Goal: Task Accomplishment & Management: Manage account settings

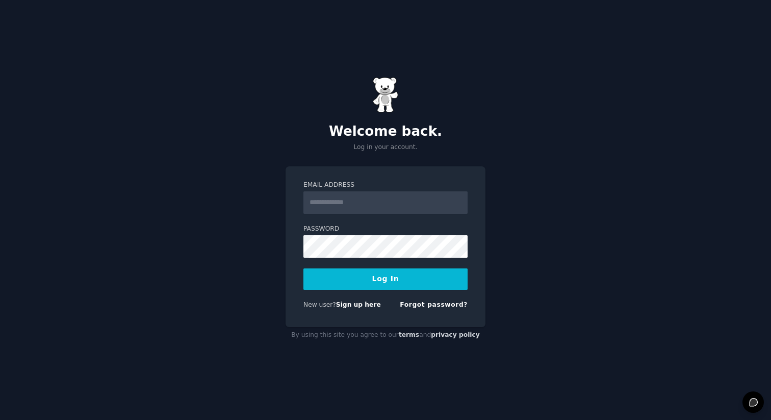
click at [318, 196] on input "Email Address" at bounding box center [385, 202] width 164 height 22
type input "**********"
click at [440, 305] on link "Forgot password?" at bounding box center [434, 304] width 68 height 7
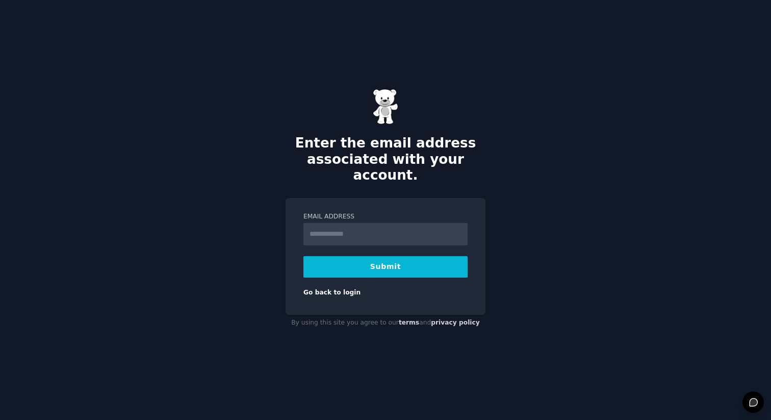
type input "**********"
click at [380, 256] on button "Submit" at bounding box center [385, 266] width 164 height 21
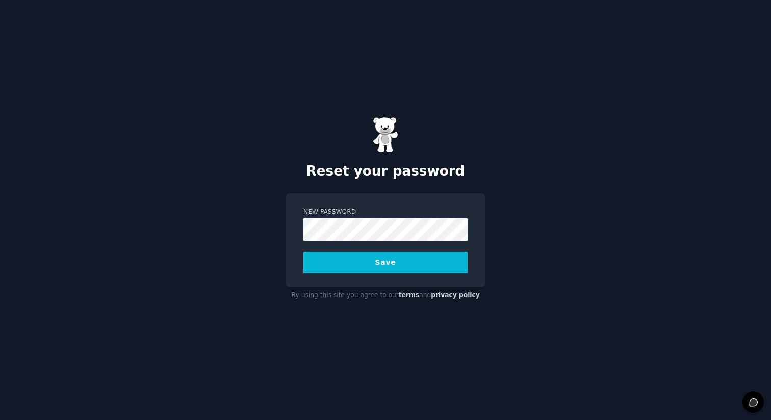
click at [367, 272] on button "Save" at bounding box center [385, 261] width 164 height 21
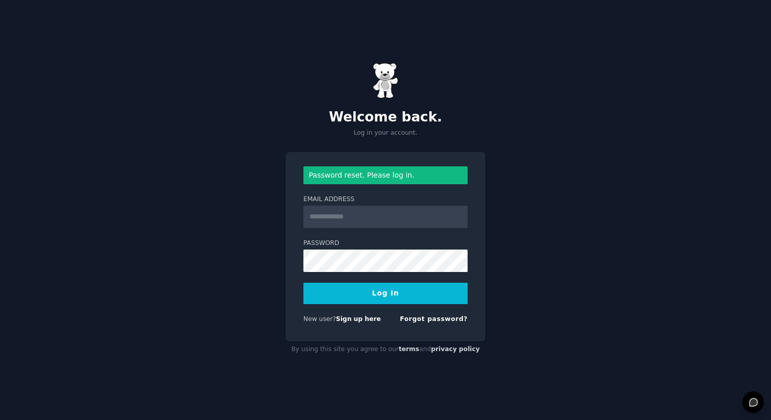
click at [360, 217] on input "Email Address" at bounding box center [385, 216] width 164 height 22
type input "**********"
click at [551, 251] on div "**********" at bounding box center [385, 210] width 771 height 420
click at [404, 288] on button "Log In" at bounding box center [385, 292] width 164 height 21
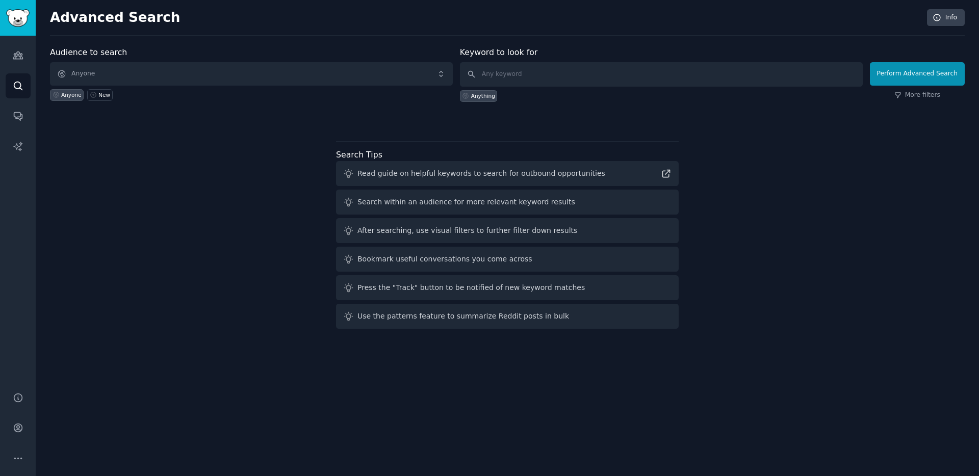
drag, startPoint x: 735, startPoint y: 205, endPoint x: 697, endPoint y: 196, distance: 39.3
click at [735, 205] on div "Audience to search Anyone Anyone New Keyword to look for Anything Perform Advan…" at bounding box center [507, 189] width 915 height 287
click at [90, 70] on span "Anyone" at bounding box center [251, 73] width 403 height 23
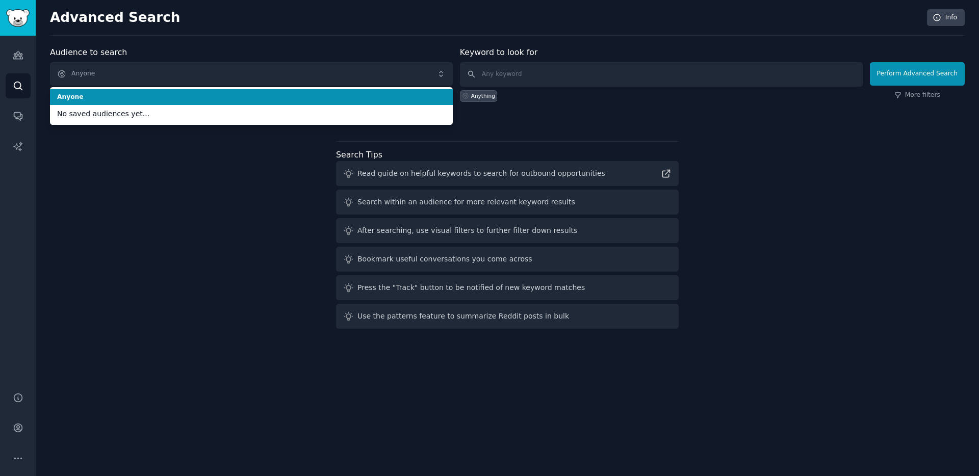
click at [235, 46] on div "Audience to search Anyone Anyone No saved audiences yet... Anyone New" at bounding box center [251, 74] width 403 height 56
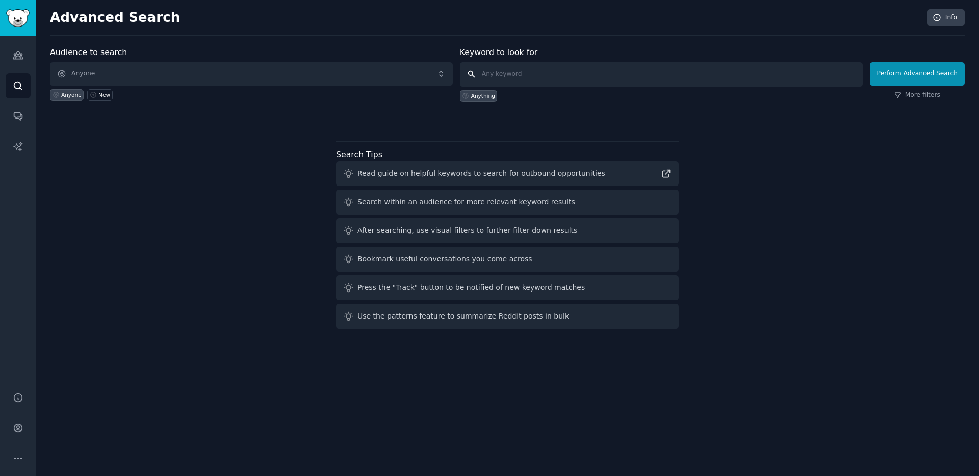
click at [505, 76] on input "text" at bounding box center [661, 74] width 403 height 24
click at [20, 55] on icon "Sidebar" at bounding box center [17, 55] width 9 height 7
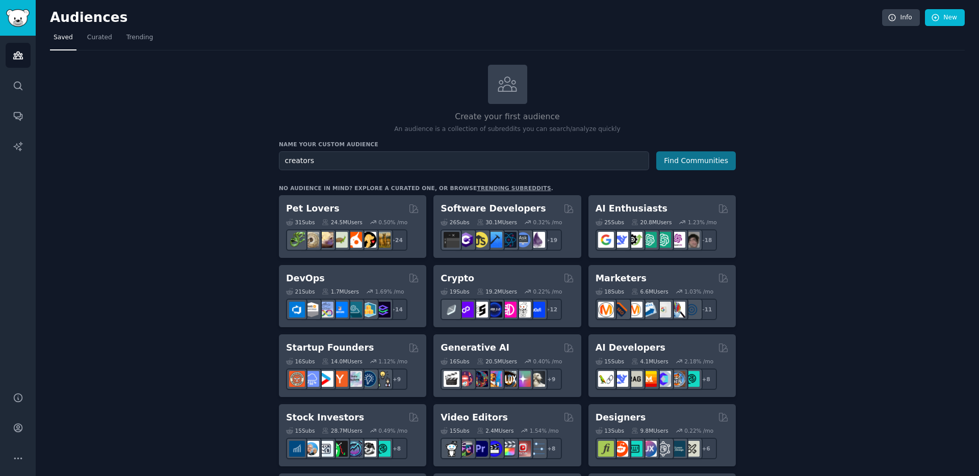
type input "creators"
click at [728, 159] on button "Find Communities" at bounding box center [696, 160] width 80 height 19
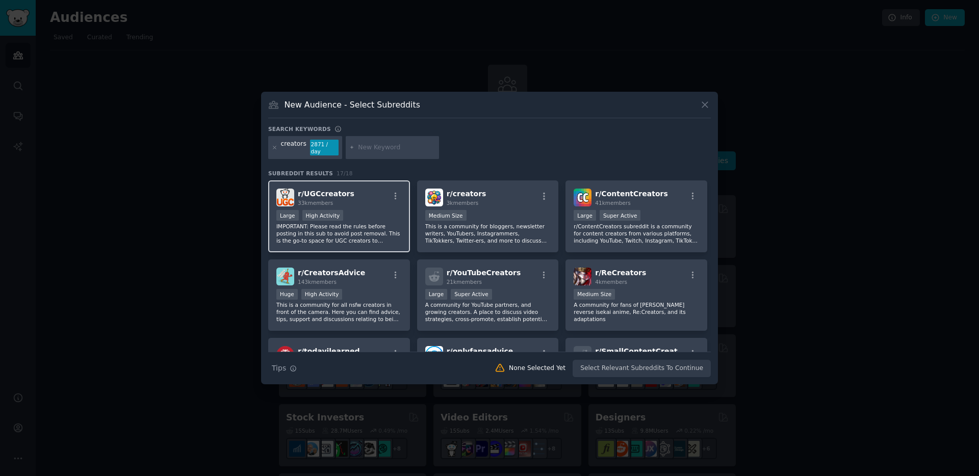
click at [317, 193] on span "r/ UGCcreators" at bounding box center [326, 194] width 57 height 8
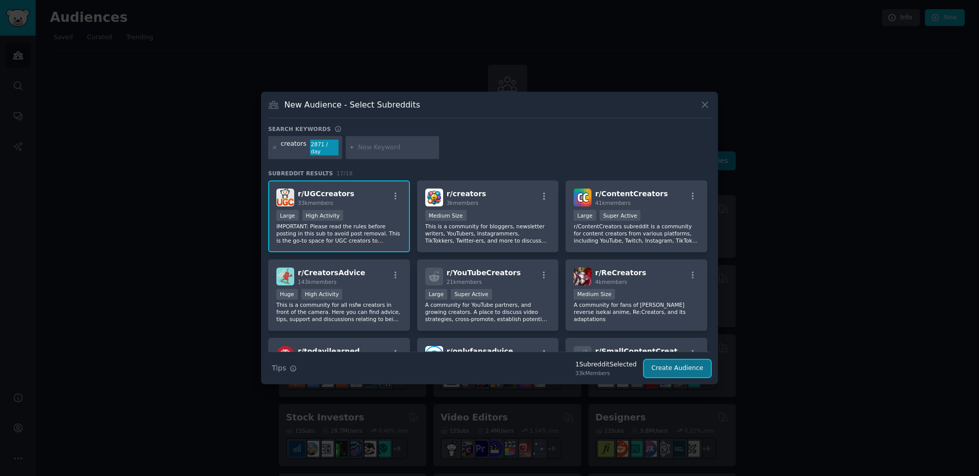
click at [684, 368] on button "Create Audience" at bounding box center [677, 368] width 67 height 17
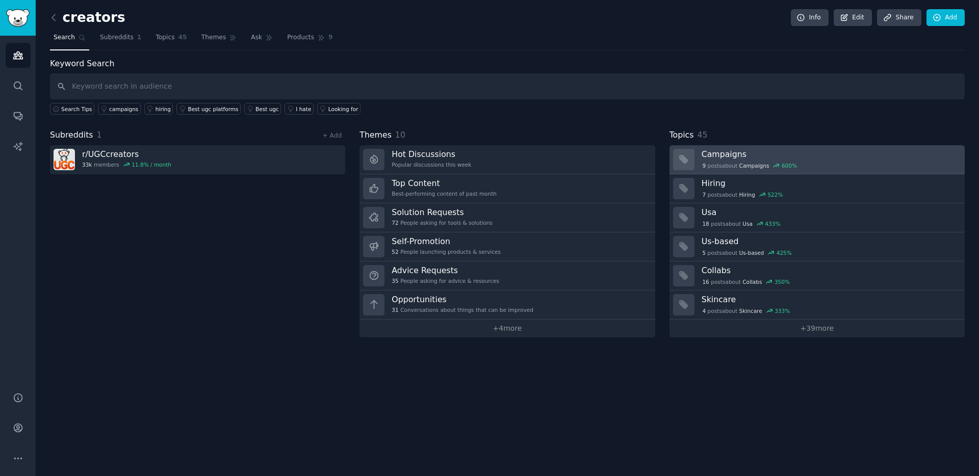
click at [770, 163] on div "9 post s about Campaigns 600 %" at bounding box center [830, 165] width 256 height 9
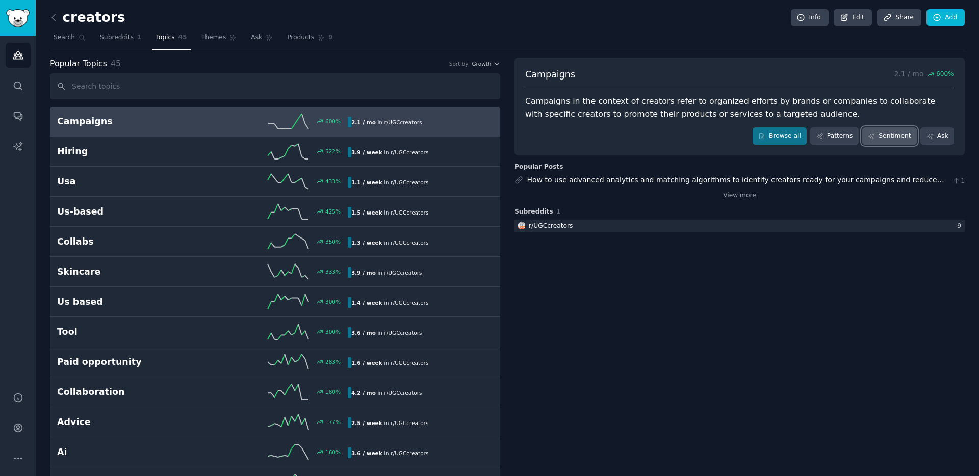
click at [770, 140] on link "Sentiment" at bounding box center [889, 135] width 55 height 17
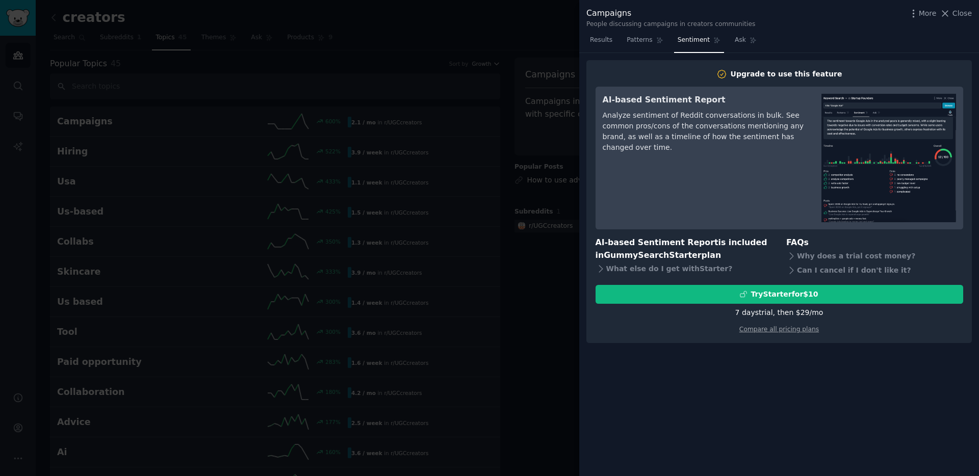
click at [503, 37] on div at bounding box center [489, 238] width 979 height 476
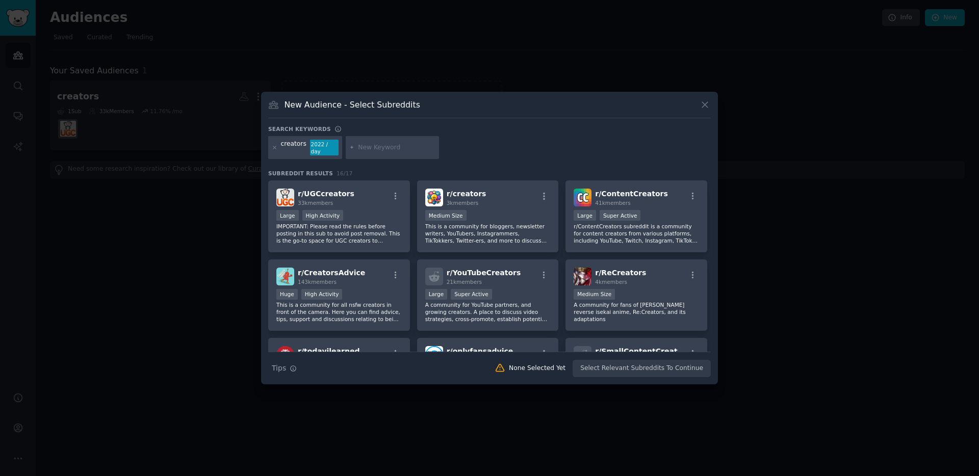
click at [703, 107] on icon at bounding box center [705, 105] width 6 height 6
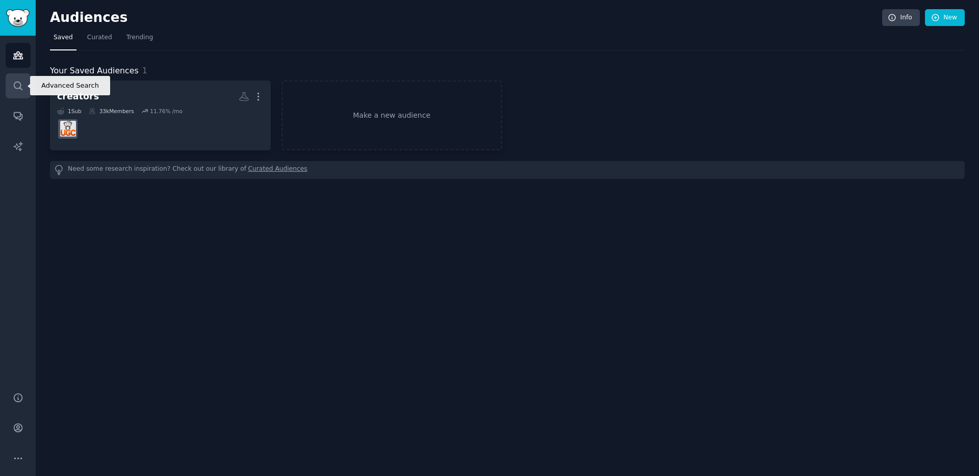
click at [23, 84] on link "Search" at bounding box center [18, 85] width 25 height 25
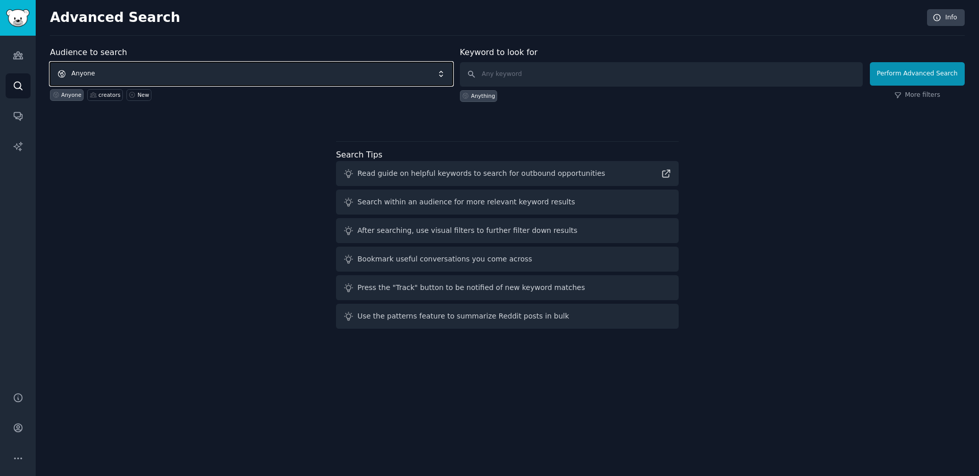
click at [138, 67] on span "Anyone" at bounding box center [251, 73] width 403 height 23
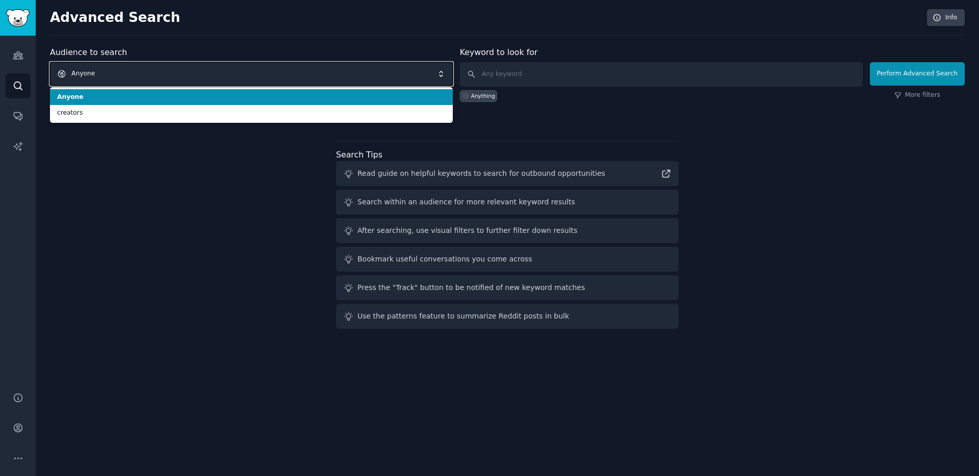
click at [132, 73] on span "Anyone" at bounding box center [251, 73] width 403 height 23
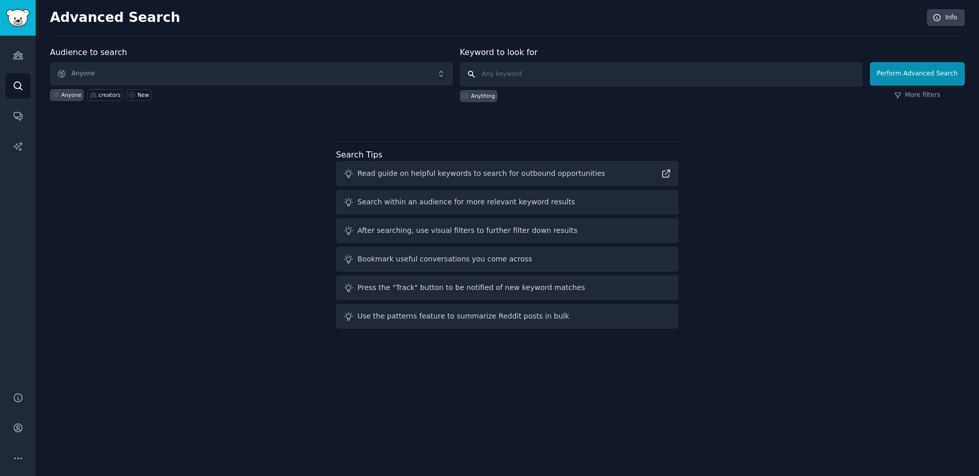
click at [527, 81] on input "text" at bounding box center [661, 74] width 403 height 24
type input "ugc"
click button "Perform Advanced Search" at bounding box center [917, 73] width 95 height 23
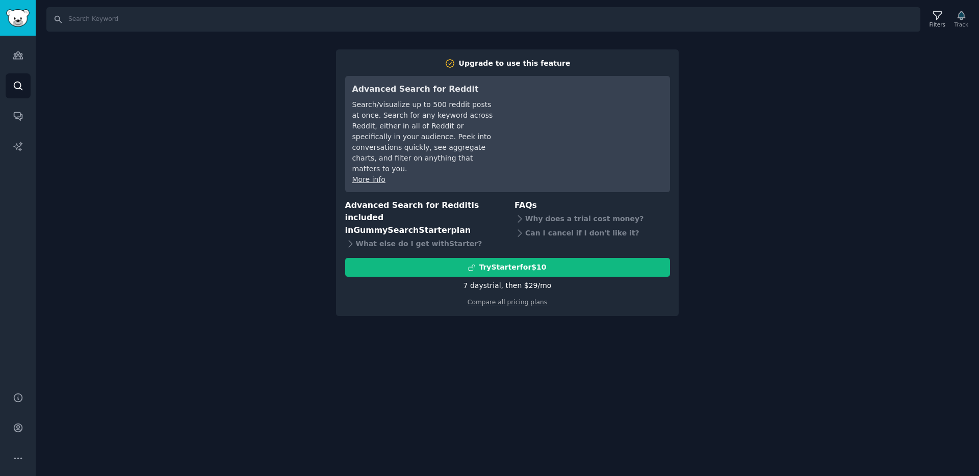
drag, startPoint x: 728, startPoint y: 77, endPoint x: 638, endPoint y: 83, distance: 89.9
click at [728, 77] on div "Search Filters Track Upgrade to use this feature Advanced Search for Reddit Sea…" at bounding box center [507, 238] width 943 height 476
click at [17, 48] on link "Audiences" at bounding box center [18, 55] width 25 height 25
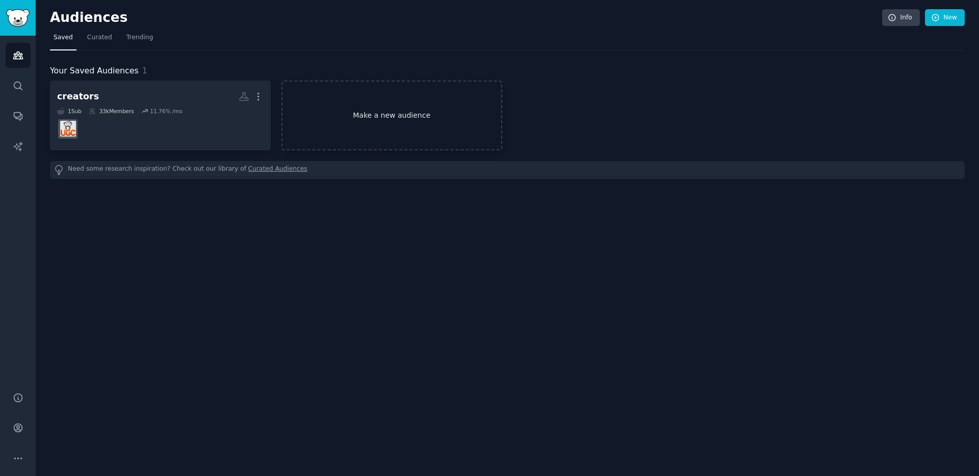
click at [385, 113] on link "Make a new audience" at bounding box center [391, 116] width 221 height 70
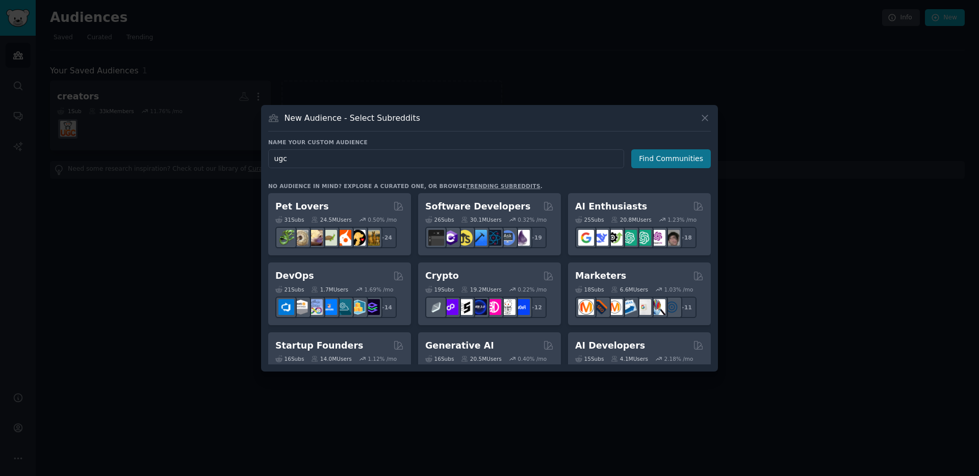
type input "ugc"
click at [655, 161] on button "Find Communities" at bounding box center [671, 158] width 80 height 19
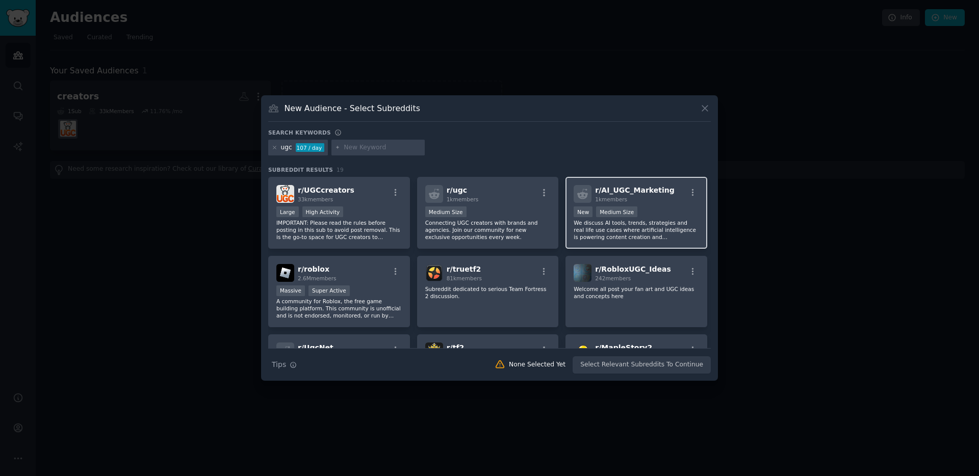
click at [660, 237] on p "We discuss AI tools, trends, strategies and real life use cases where artificia…" at bounding box center [636, 229] width 125 height 21
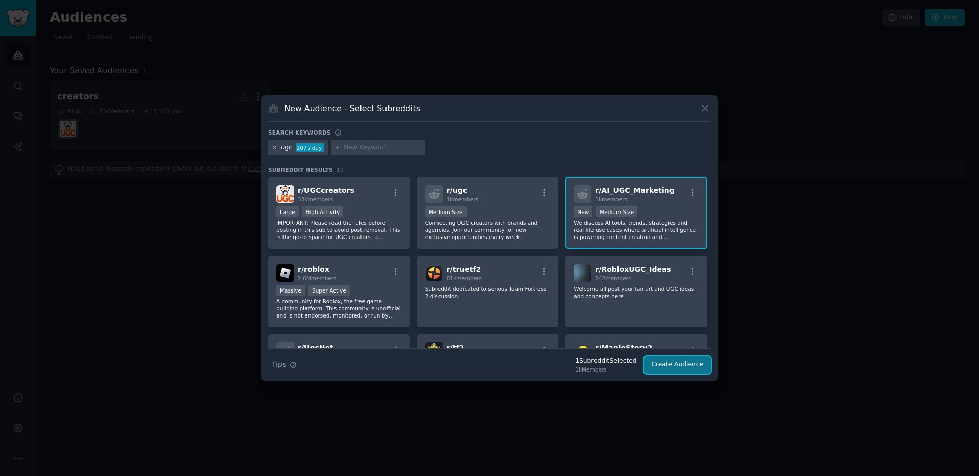
click at [703, 366] on button "Create Audience" at bounding box center [677, 364] width 67 height 17
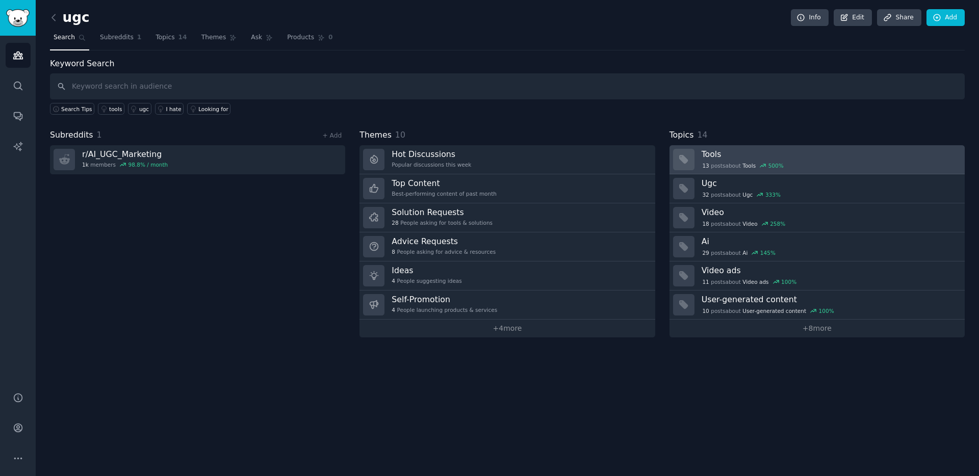
click at [770, 158] on h3 "Tools" at bounding box center [830, 154] width 256 height 11
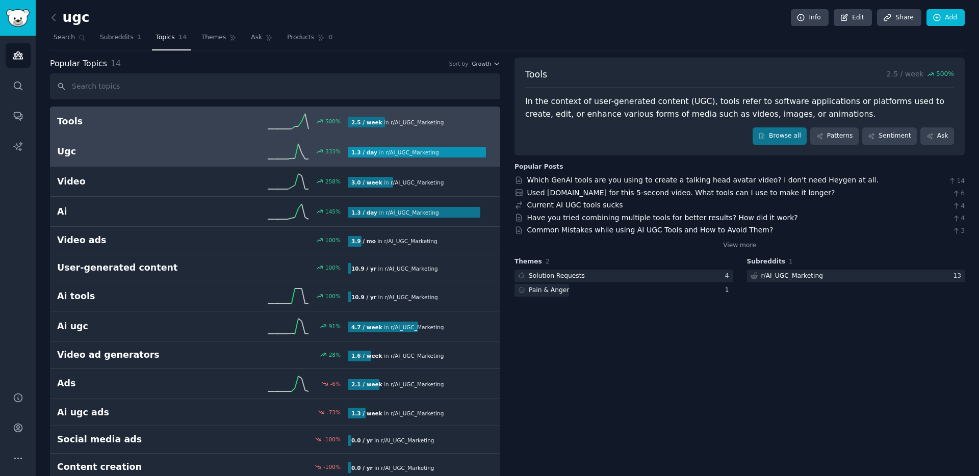
click at [219, 141] on link "Ugc 333 % 1.3 / day in r/ AI_UGC_Marketing" at bounding box center [275, 152] width 450 height 30
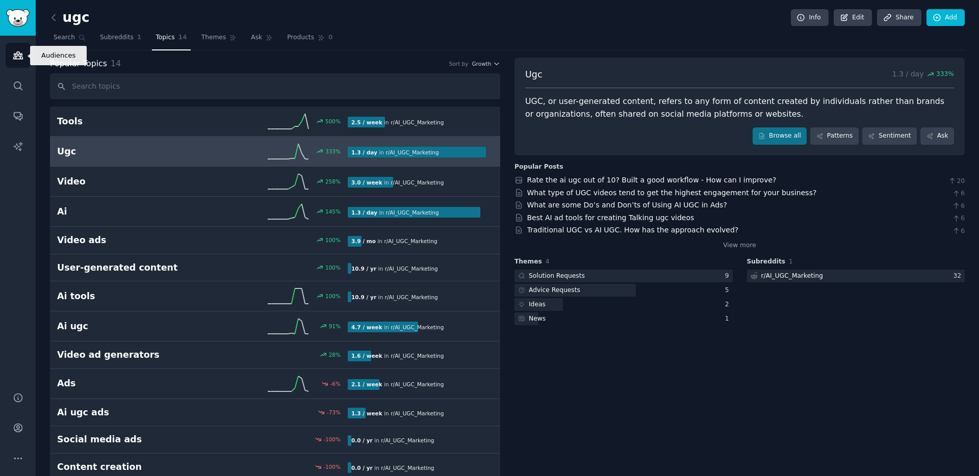
click at [15, 47] on link "Audiences" at bounding box center [18, 55] width 25 height 25
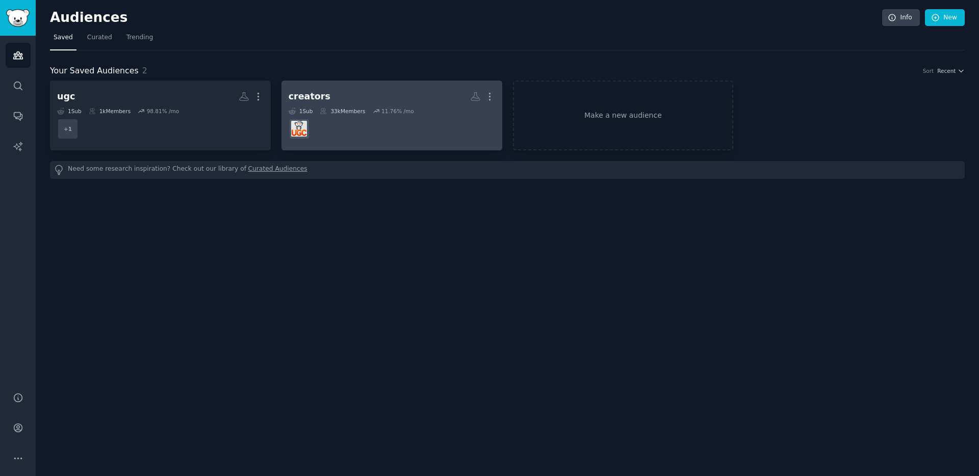
click at [384, 102] on h2 "creators More" at bounding box center [392, 97] width 206 height 18
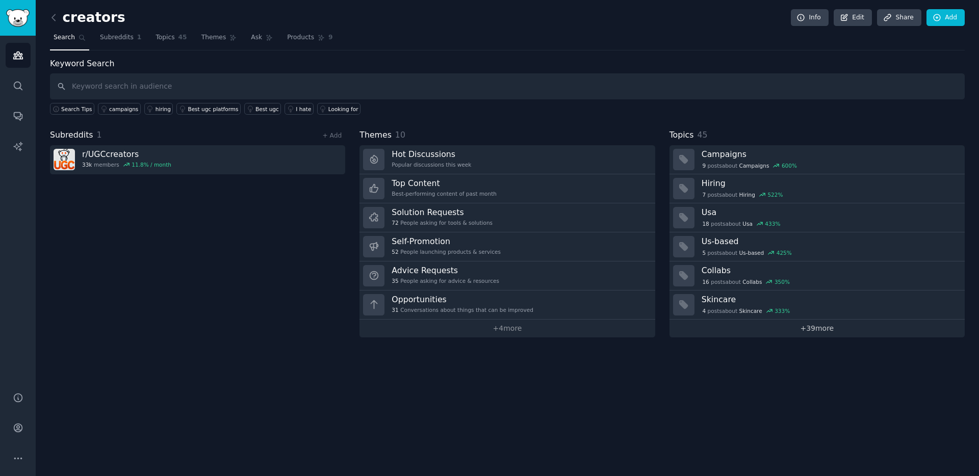
click at [770, 331] on link "+ 39 more" at bounding box center [816, 329] width 295 height 18
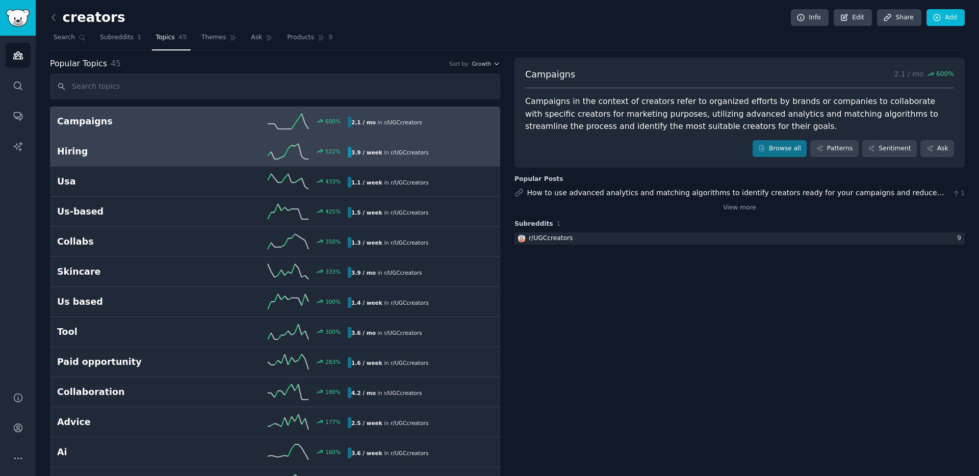
click at [166, 150] on h2 "Hiring" at bounding box center [129, 151] width 145 height 13
